Goal: Task Accomplishment & Management: Use online tool/utility

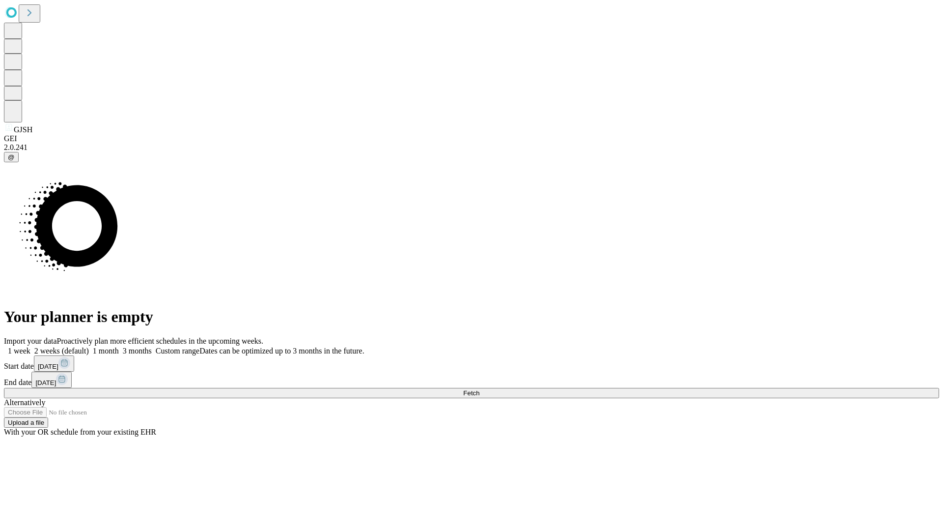
click at [479, 389] on span "Fetch" at bounding box center [471, 392] width 16 height 7
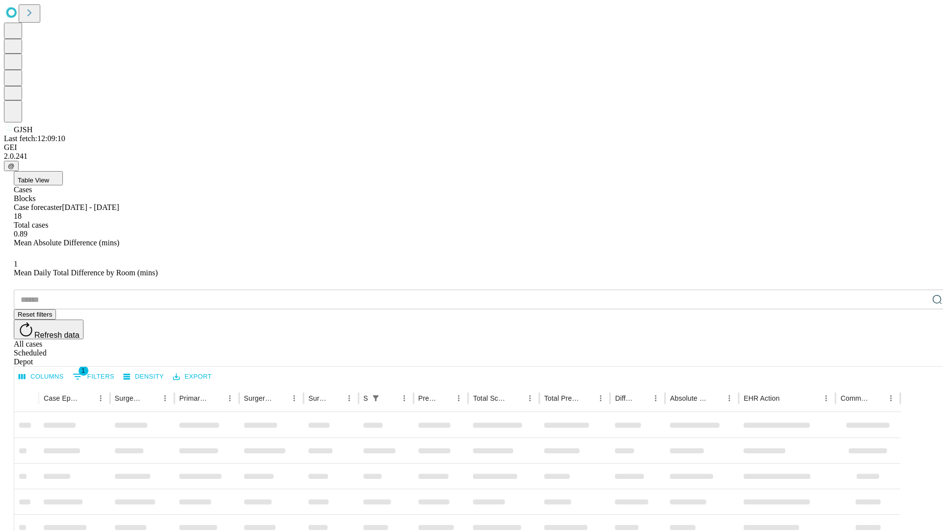
click at [918, 357] on div "Depot" at bounding box center [481, 361] width 935 height 9
